Goal: Task Accomplishment & Management: Manage account settings

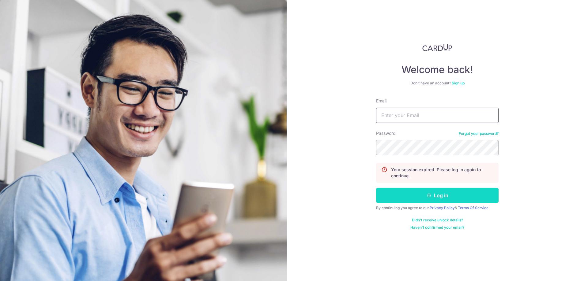
type input "[EMAIL_ADDRESS][DOMAIN_NAME]"
click at [435, 198] on button "Log in" at bounding box center [437, 195] width 122 height 15
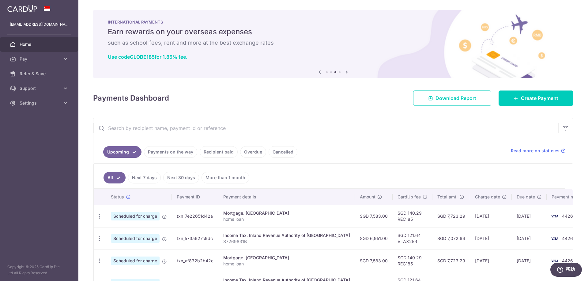
click at [220, 155] on link "Recipient paid" at bounding box center [219, 152] width 38 height 12
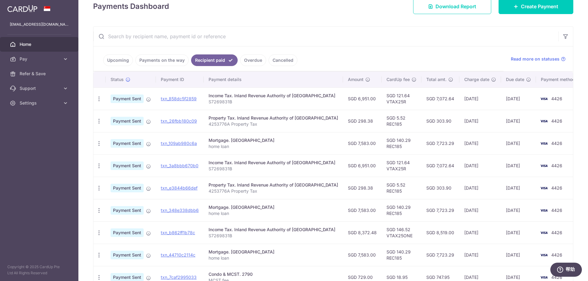
scroll to position [122, 0]
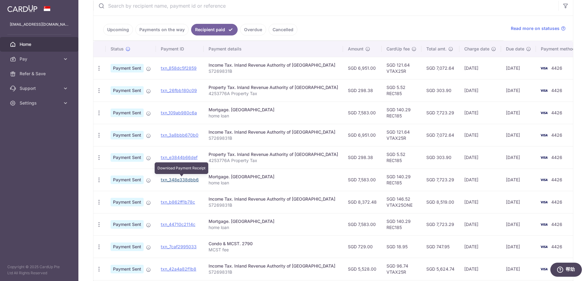
click at [183, 180] on link "txn_348e338dbb6" at bounding box center [180, 179] width 38 height 5
click at [54, 75] on span "Refer & Save" at bounding box center [40, 74] width 40 height 6
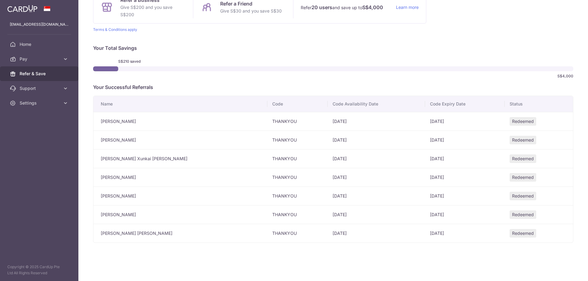
scroll to position [72, 0]
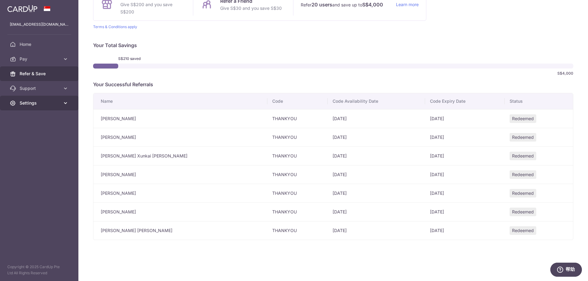
click at [63, 104] on icon at bounding box center [65, 103] width 6 height 6
click at [34, 132] on span "Logout" at bounding box center [40, 133] width 40 height 6
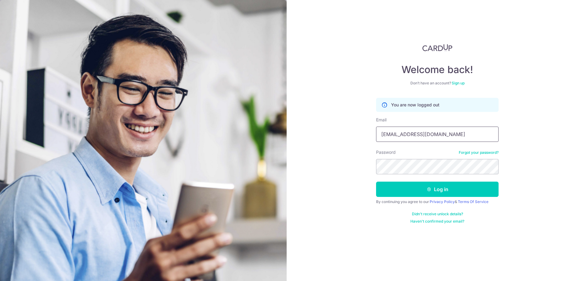
click at [430, 135] on input "[EMAIL_ADDRESS][DOMAIN_NAME]" at bounding box center [437, 134] width 122 height 15
type input "[EMAIL_ADDRESS][DOMAIN_NAME]"
click at [422, 193] on button "Log in" at bounding box center [437, 189] width 122 height 15
